Goal: Check status: Check status

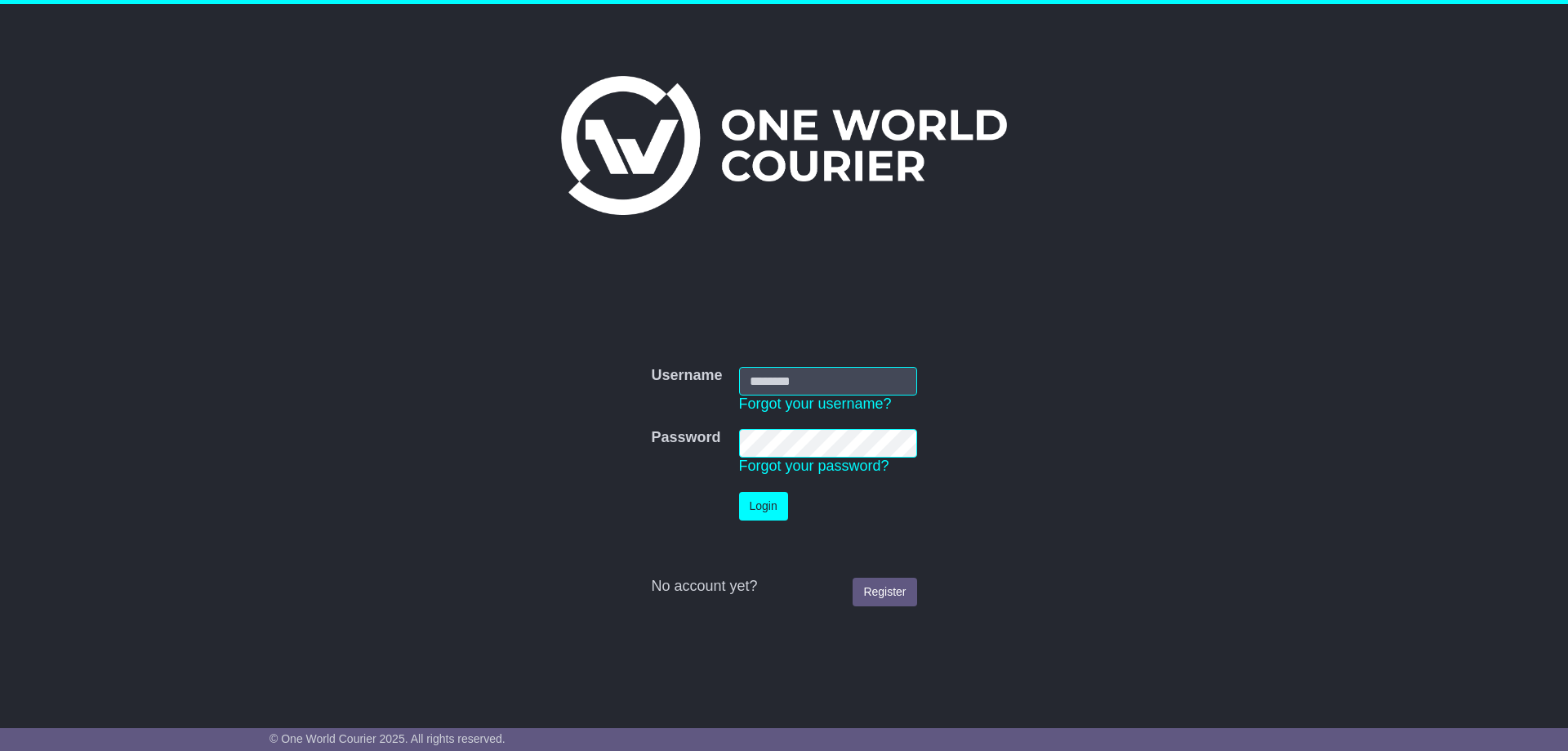
click at [787, 388] on input "Username" at bounding box center [828, 381] width 178 height 28
type input "**********"
click at [759, 509] on button "Login" at bounding box center [763, 506] width 49 height 28
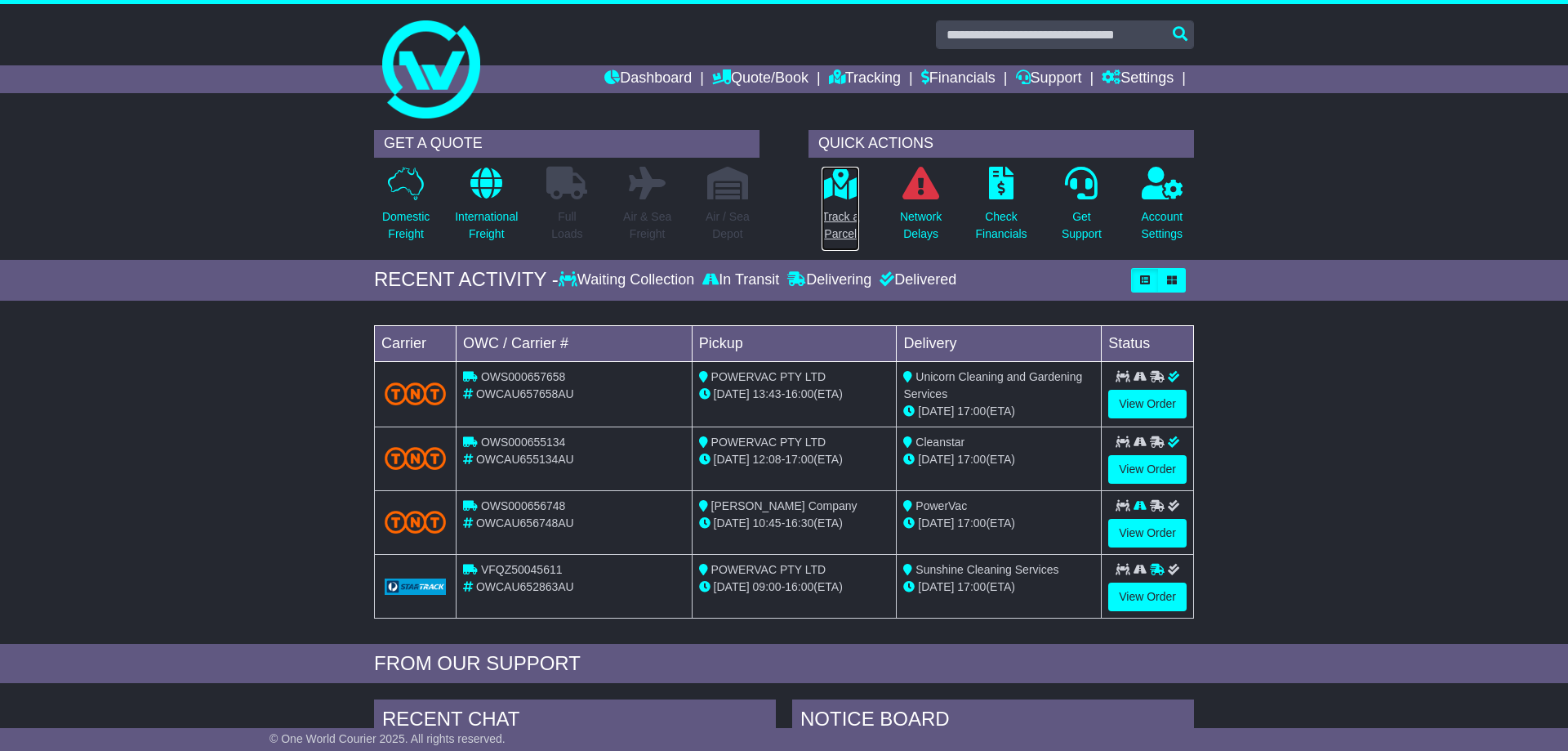
click at [839, 216] on p "Track a Parcel" at bounding box center [840, 225] width 37 height 34
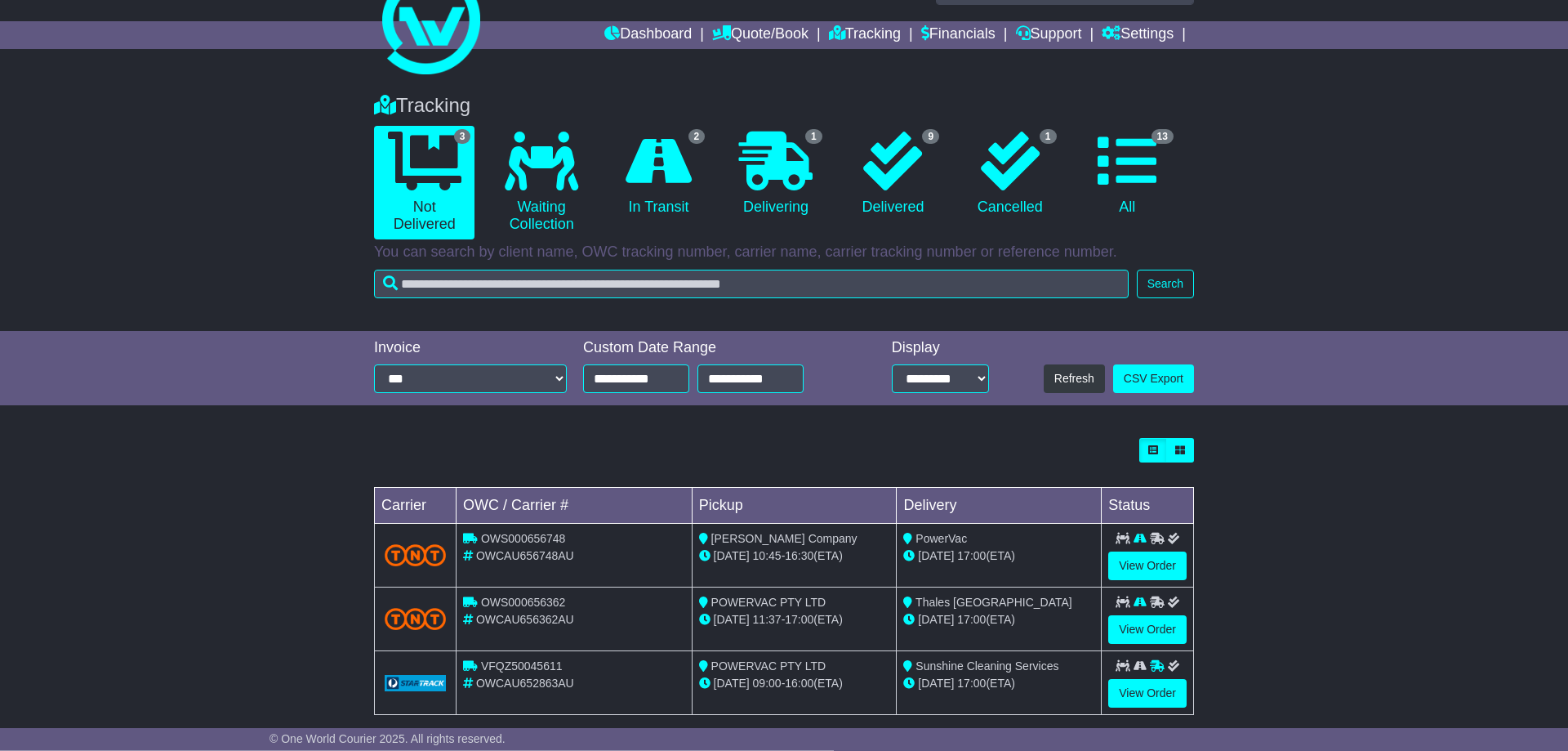
scroll to position [66, 0]
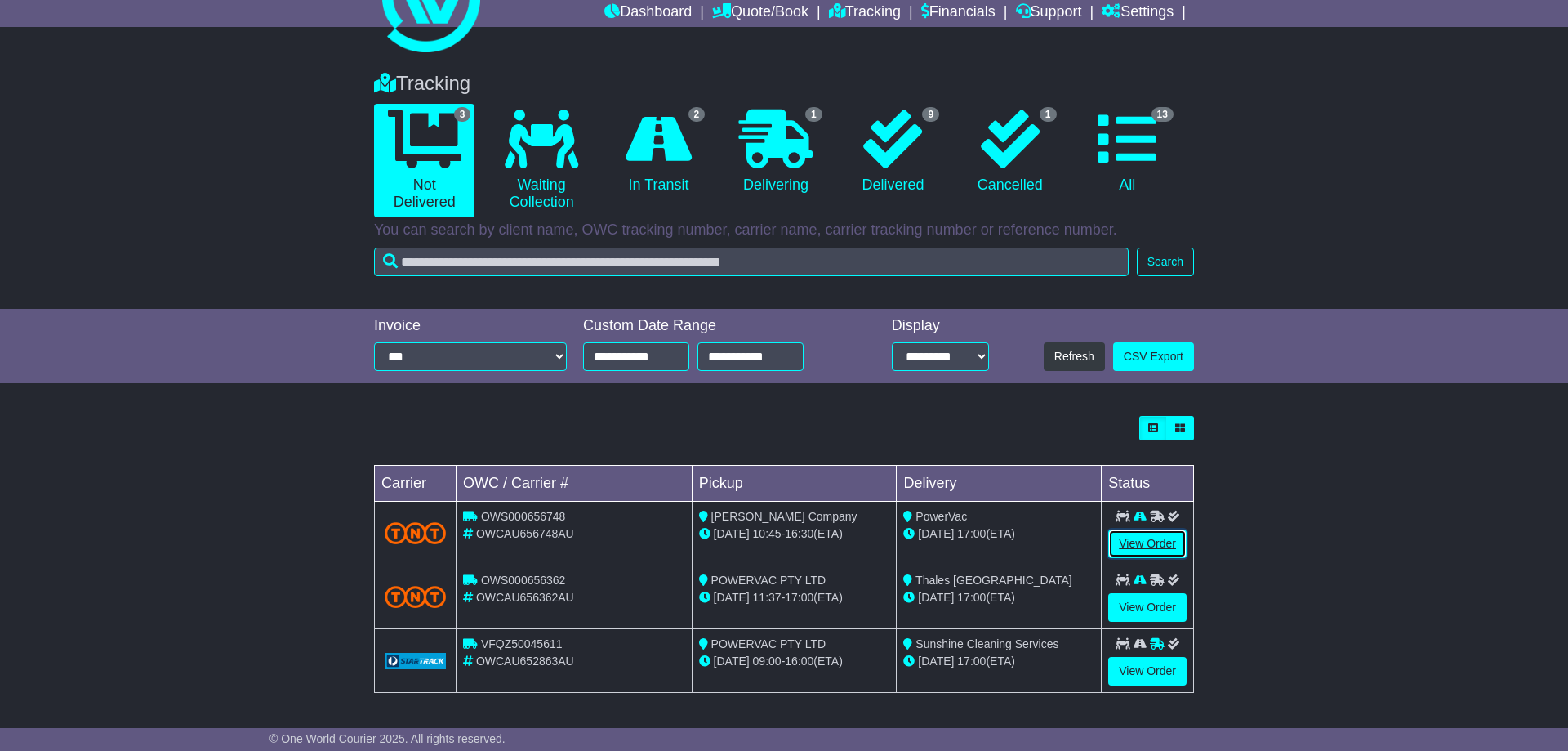
click at [1164, 547] on link "View Order" at bounding box center [1147, 543] width 78 height 28
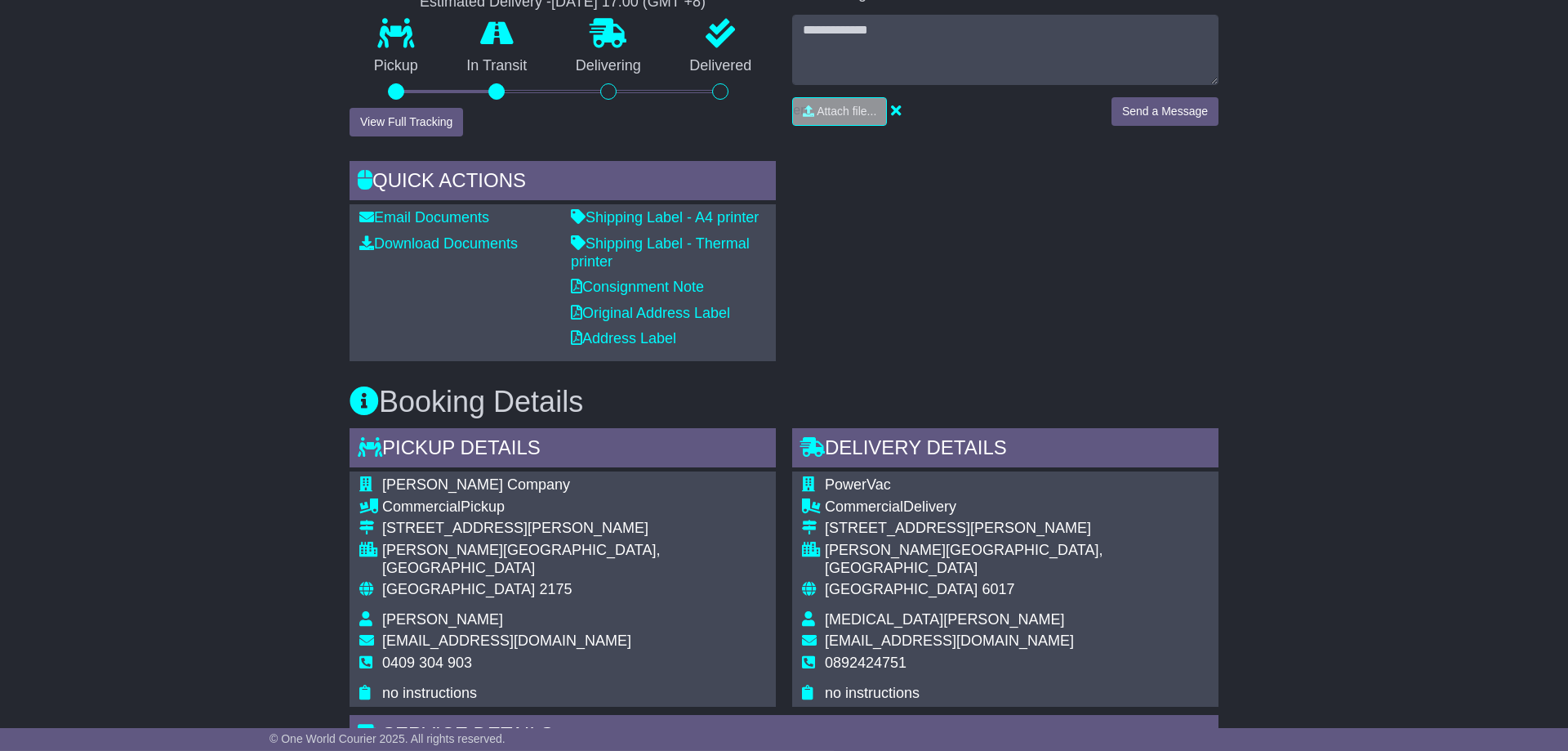
scroll to position [419, 0]
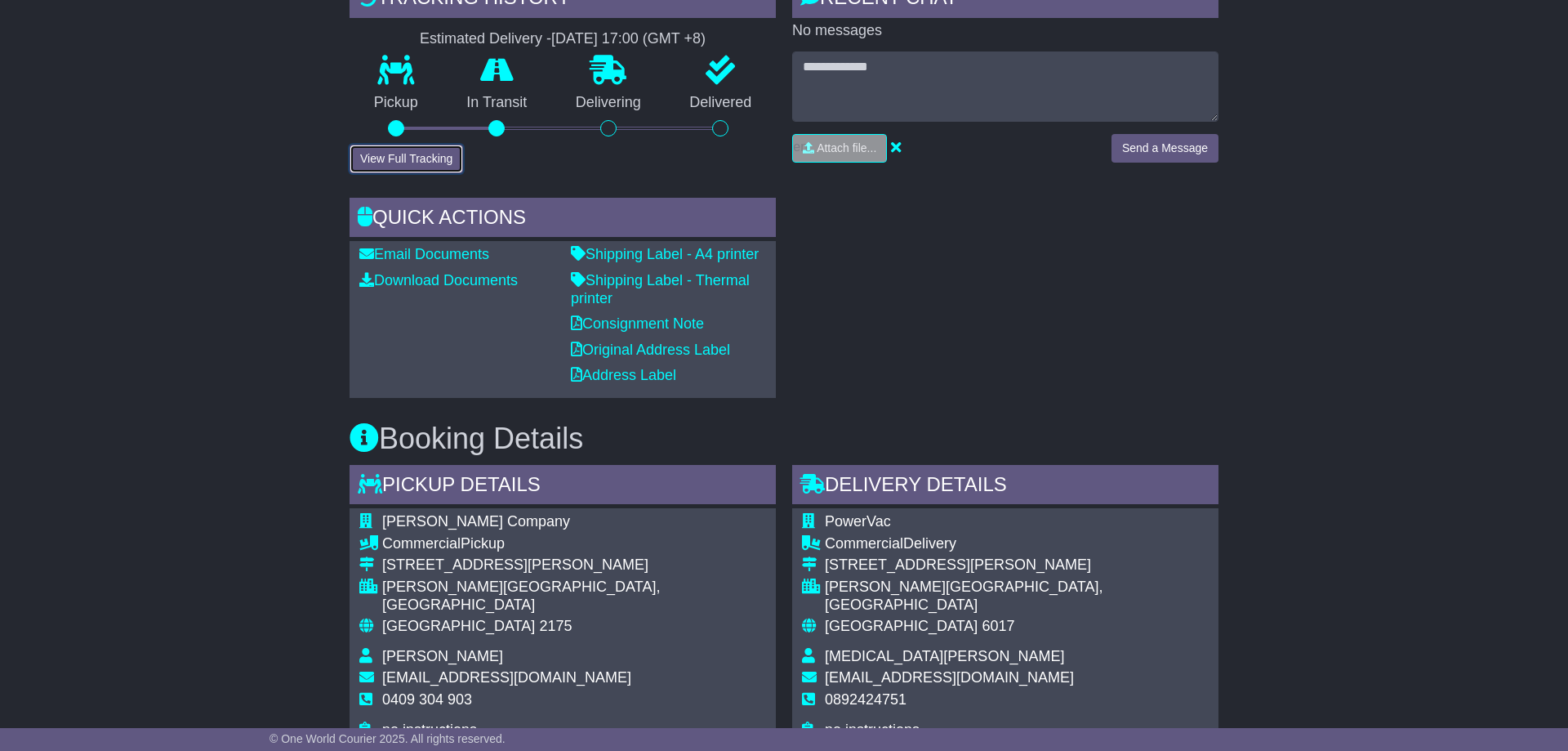
click at [401, 157] on button "View Full Tracking" at bounding box center [406, 158] width 113 height 28
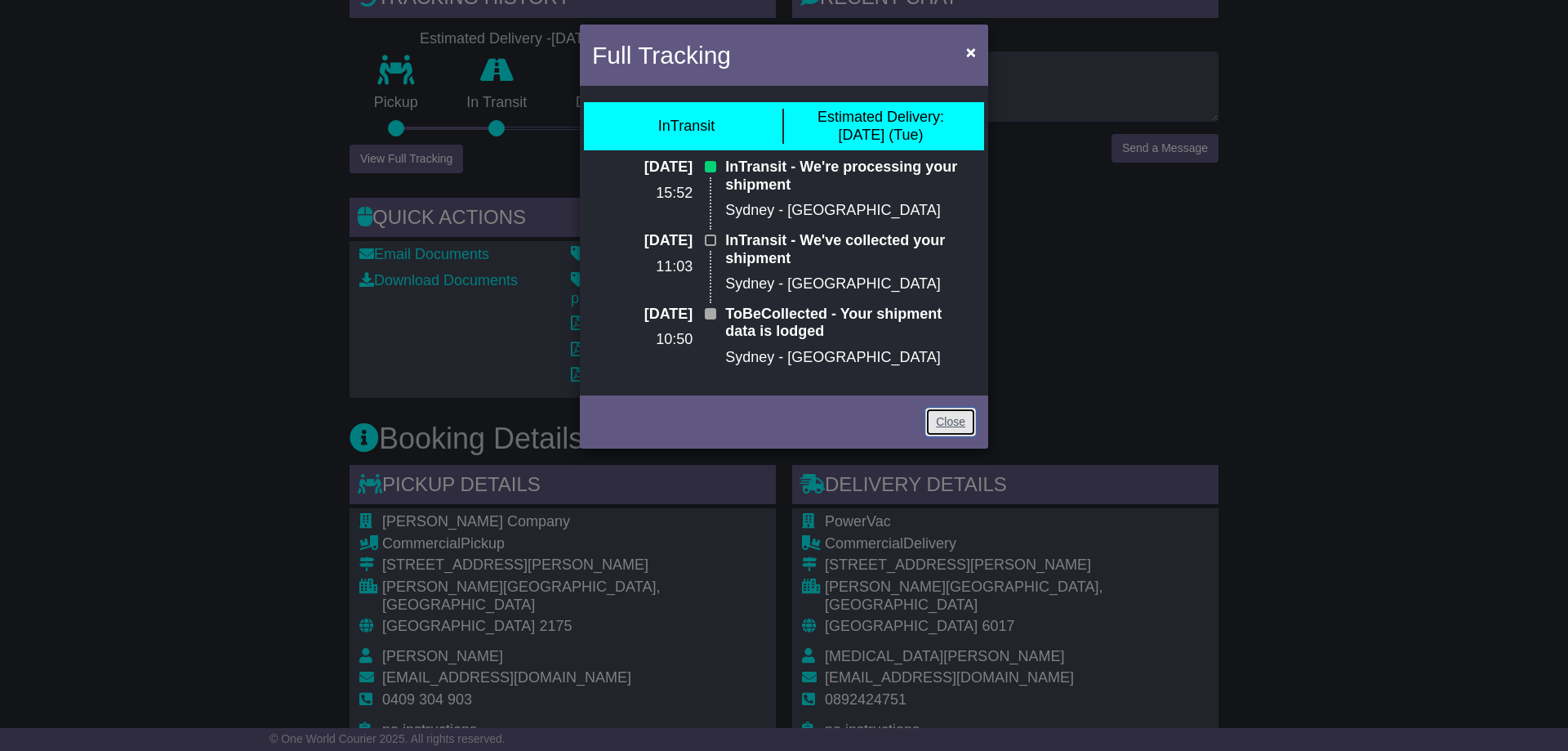
click at [950, 418] on link "Close" at bounding box center [950, 422] width 51 height 28
